Goal: Check status: Check status

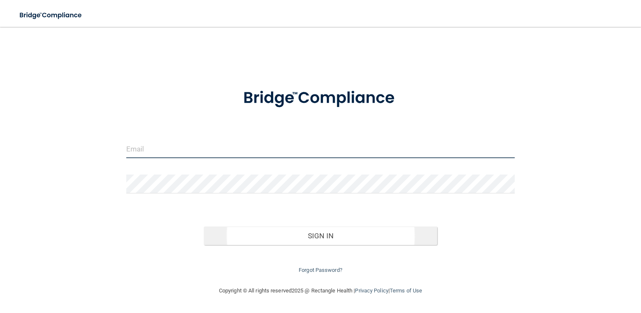
type input "[EMAIL_ADDRESS][DOMAIN_NAME]"
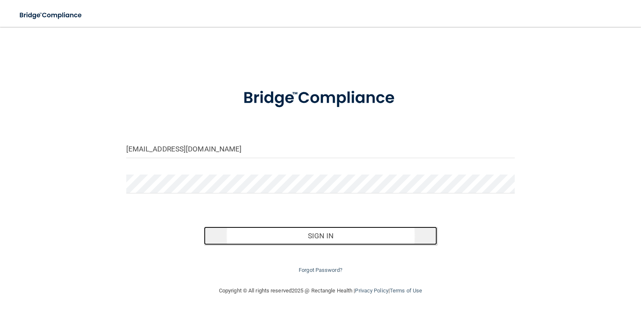
click at [348, 234] on button "Sign In" at bounding box center [320, 236] width 233 height 18
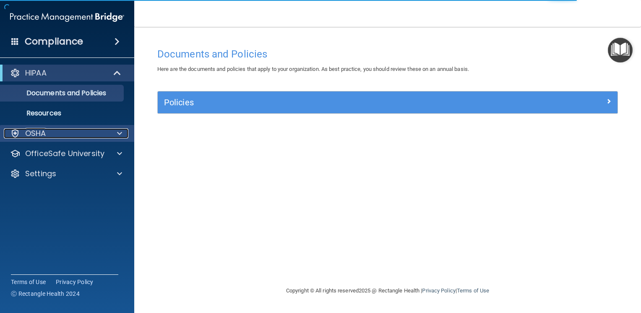
click at [117, 136] on div at bounding box center [118, 133] width 21 height 10
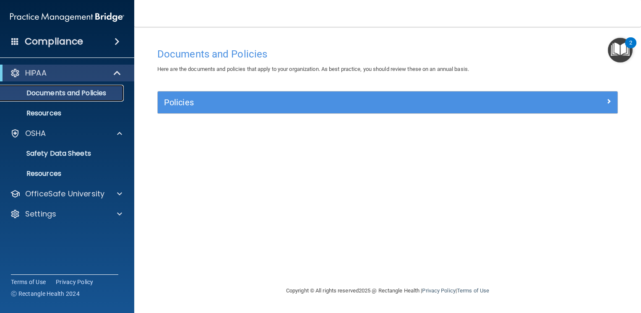
click at [99, 96] on p "Documents and Policies" at bounding box center [62, 93] width 115 height 8
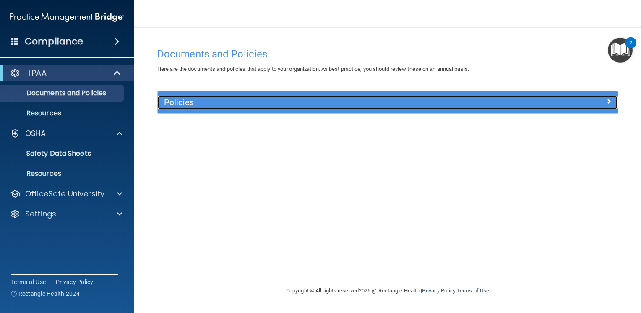
click at [194, 103] on h5 "Policies" at bounding box center [330, 102] width 332 height 9
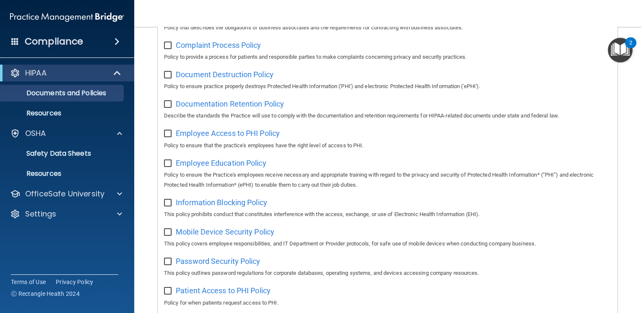
scroll to position [210, 0]
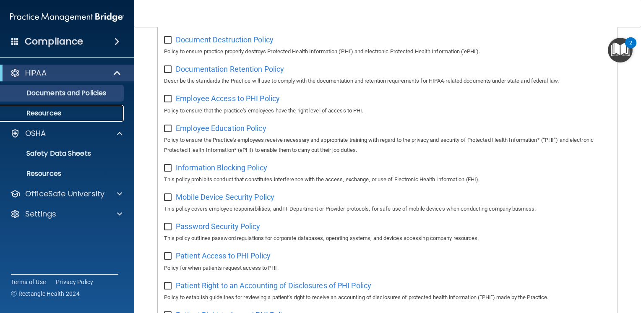
click at [50, 107] on link "Resources" at bounding box center [58, 113] width 132 height 17
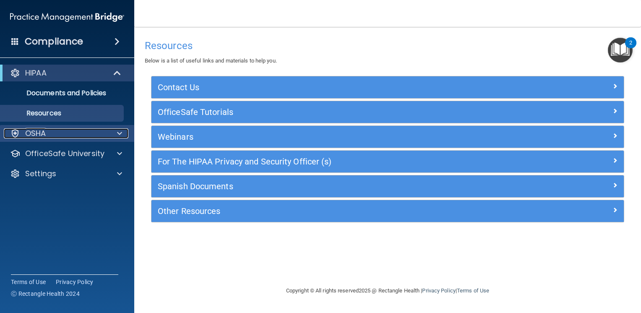
click at [49, 134] on div "OSHA" at bounding box center [56, 133] width 104 height 10
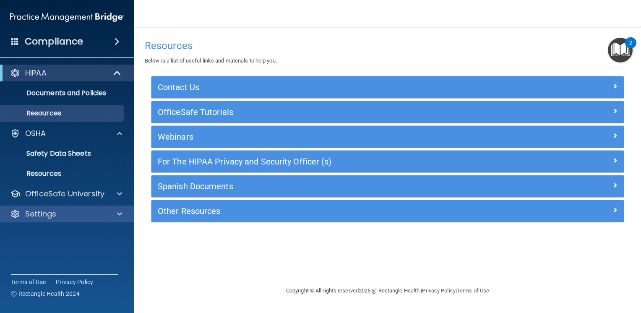
click at [72, 220] on div "Settings" at bounding box center [67, 214] width 135 height 17
click at [123, 211] on div at bounding box center [118, 214] width 21 height 10
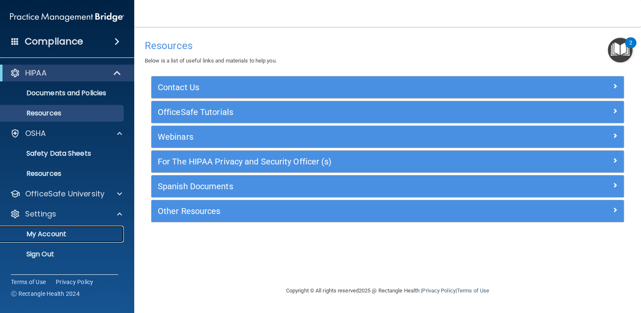
click at [74, 231] on p "My Account" at bounding box center [62, 234] width 115 height 8
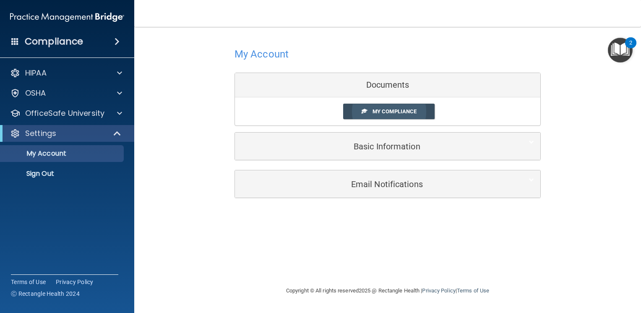
click at [409, 112] on span "My Compliance" at bounding box center [395, 111] width 44 height 6
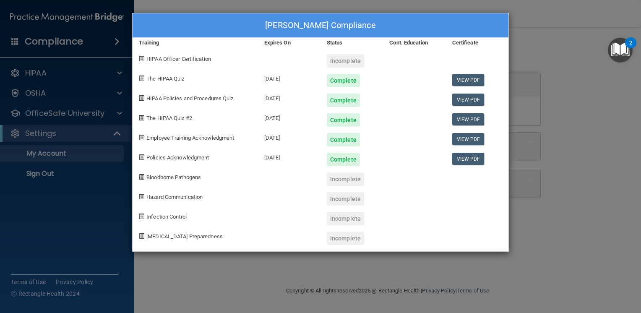
click at [406, 82] on div at bounding box center [414, 78] width 63 height 20
click at [458, 80] on link "View PDF" at bounding box center [468, 80] width 32 height 12
click at [396, 102] on div at bounding box center [414, 97] width 63 height 20
click at [395, 101] on div at bounding box center [414, 97] width 63 height 20
